Goal: Task Accomplishment & Management: Manage account settings

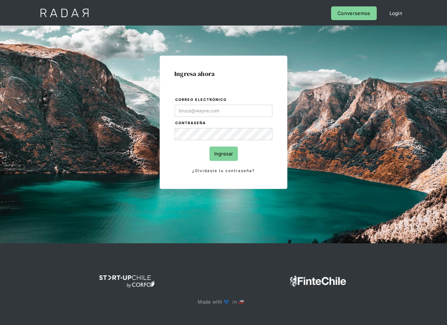
click at [395, 13] on link "Login" at bounding box center [396, 13] width 26 height 14
click at [225, 169] on link "¿Olvidaste tu contraseña?" at bounding box center [224, 170] width 98 height 7
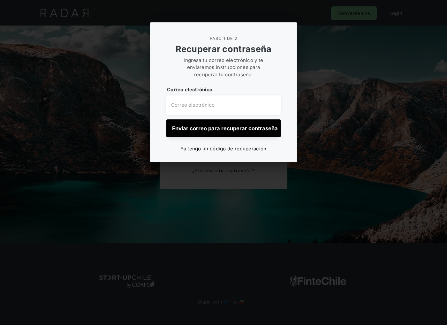
click at [210, 148] on div "Ya tengo un código de recuperación" at bounding box center [223, 148] width 86 height 7
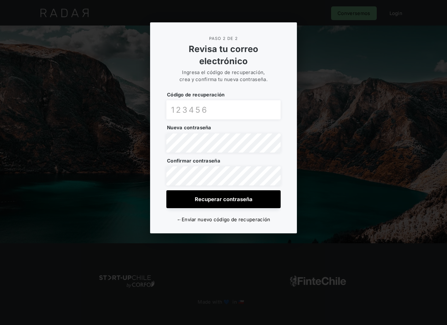
click at [231, 215] on form "PASO 2 DE 2 Revisa tu correo electrónico Ingresa el código de recuperación, cre…" at bounding box center [223, 128] width 146 height 210
click at [231, 219] on span "Enviar nuevo código de recuperación" at bounding box center [226, 219] width 89 height 6
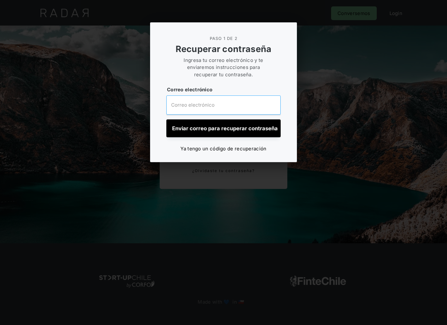
click at [198, 105] on input "email" at bounding box center [223, 104] width 114 height 19
paste input "[EMAIL_ADDRESS][DOMAIN_NAME]"
drag, startPoint x: 177, startPoint y: 105, endPoint x: 200, endPoint y: 131, distance: 34.6
click at [167, 106] on input "[EMAIL_ADDRESS][DOMAIN_NAME]" at bounding box center [223, 104] width 114 height 19
click at [200, 131] on input "Enviar correo para recuperar contraseña" at bounding box center [223, 128] width 114 height 18
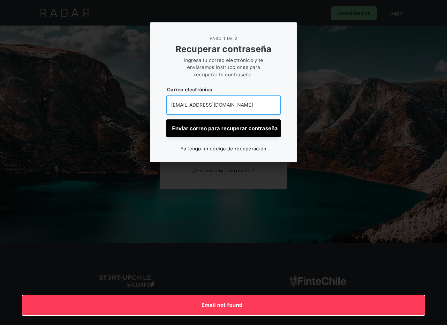
drag, startPoint x: 231, startPoint y: 104, endPoint x: 127, endPoint y: 104, distance: 104.7
click at [166, 104] on input "[EMAIL_ADDRESS][DOMAIN_NAME]" at bounding box center [223, 104] width 114 height 19
paste input "bill"
type input "[EMAIL_ADDRESS][DOMAIN_NAME]"
click at [228, 128] on input "Enviar correo para recuperar contraseña" at bounding box center [223, 128] width 114 height 18
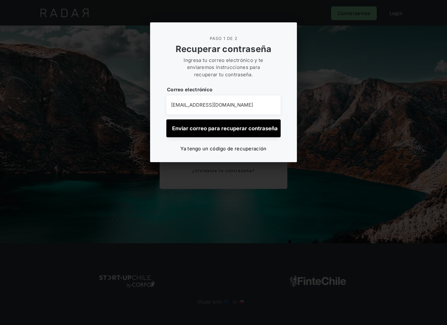
click at [233, 78] on div "Ingresa tu correo electrónico y te enviaremos instrucciones para recuperar tu c…" at bounding box center [223, 68] width 91 height 22
